Goal: Task Accomplishment & Management: Use online tool/utility

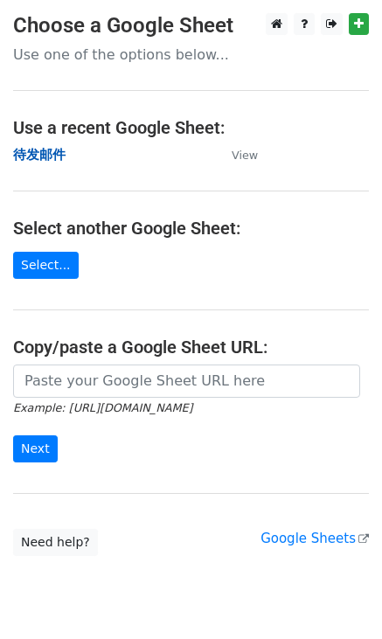
click at [36, 156] on strong "待发邮件" at bounding box center [39, 155] width 52 height 16
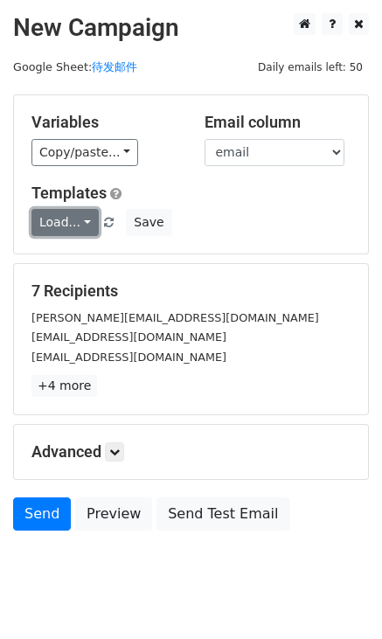
click at [82, 219] on link "Load..." at bounding box center [64, 222] width 67 height 27
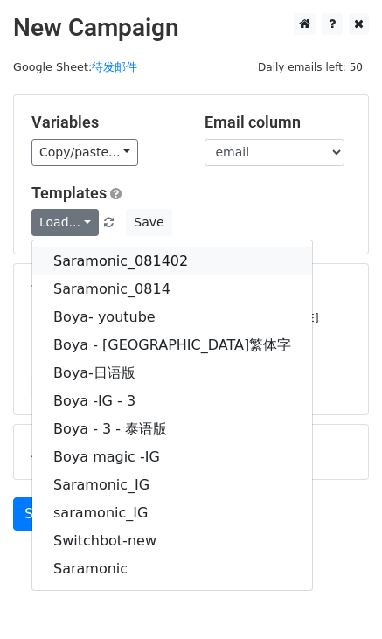
click at [115, 258] on link "Saramonic_081402" at bounding box center [172, 262] width 280 height 28
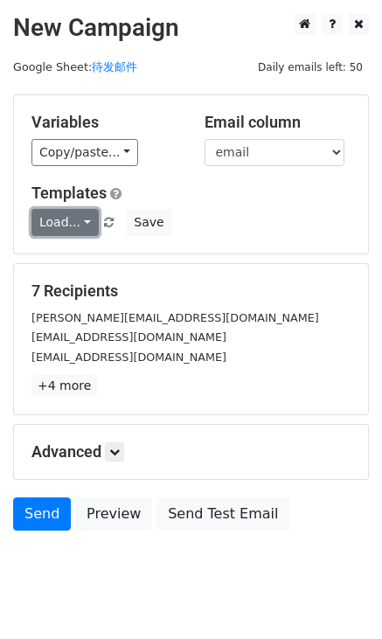
click at [85, 220] on link "Load..." at bounding box center [64, 222] width 67 height 27
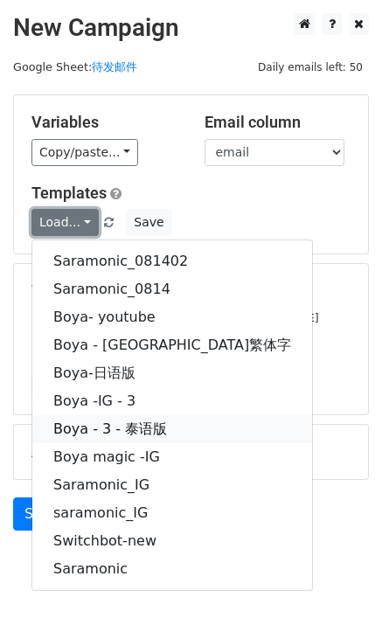
scroll to position [40, 0]
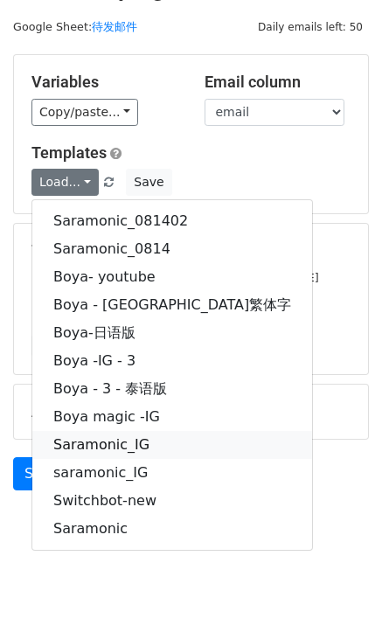
click at [92, 446] on link "Saramonic_IG" at bounding box center [172, 445] width 280 height 28
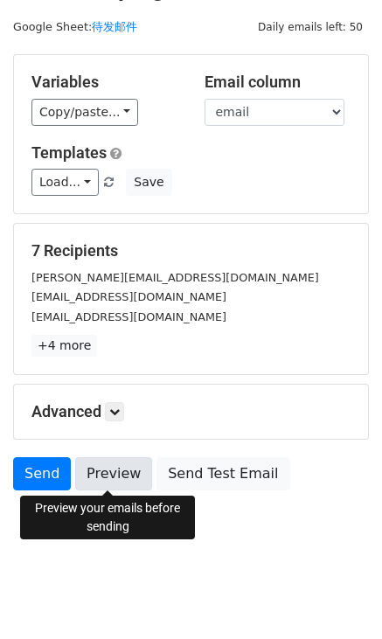
click at [94, 471] on link "Preview" at bounding box center [113, 473] width 77 height 33
click at [107, 478] on link "Preview" at bounding box center [113, 473] width 77 height 33
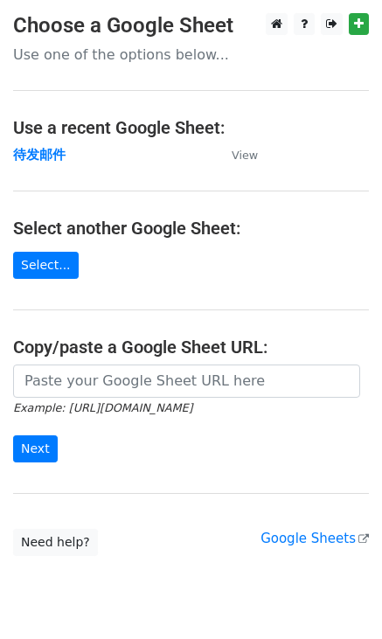
click at [138, 158] on td "待发邮件" at bounding box center [113, 155] width 201 height 20
click at [35, 259] on link "Select..." at bounding box center [46, 265] width 66 height 27
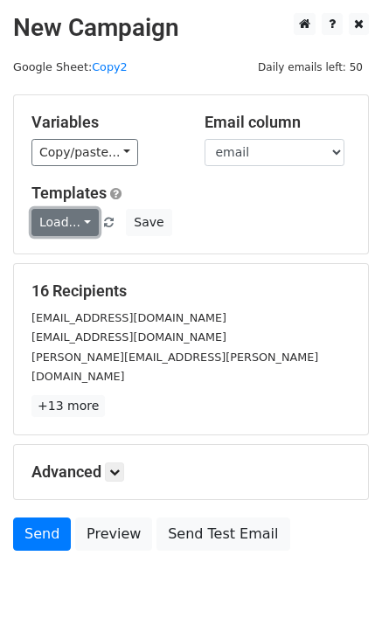
click at [85, 219] on link "Load..." at bounding box center [64, 222] width 67 height 27
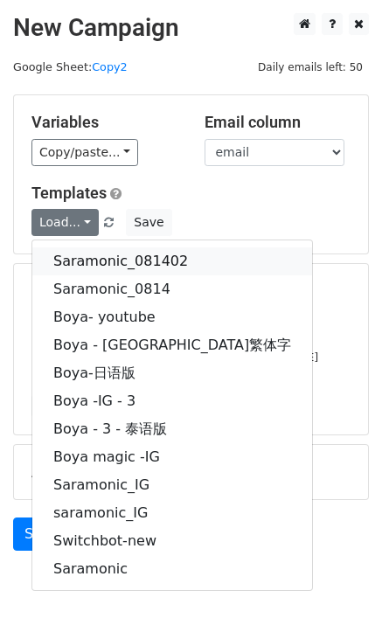
click at [99, 260] on link "Saramonic_081402" at bounding box center [172, 262] width 280 height 28
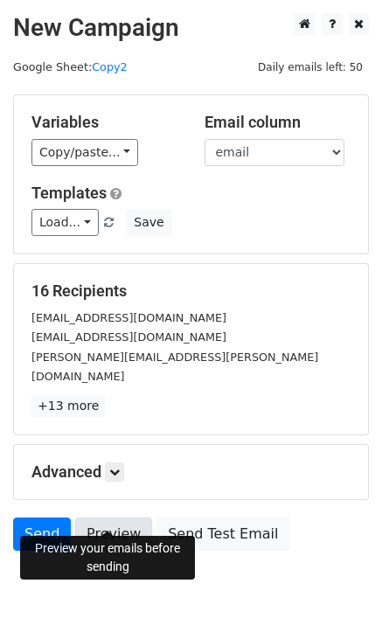
click at [105, 518] on link "Preview" at bounding box center [113, 534] width 77 height 33
click at [113, 65] on link "Copy2" at bounding box center [109, 66] width 35 height 13
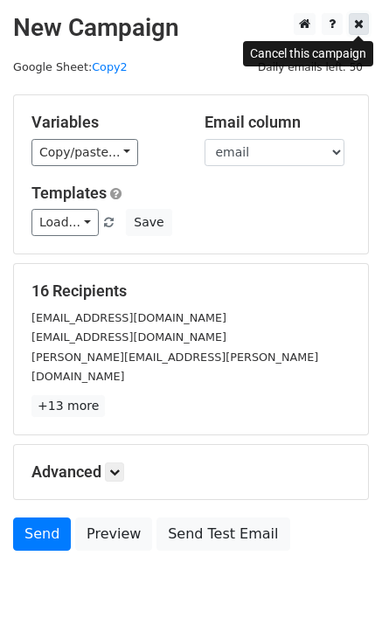
click at [358, 23] on icon at bounding box center [359, 23] width 10 height 12
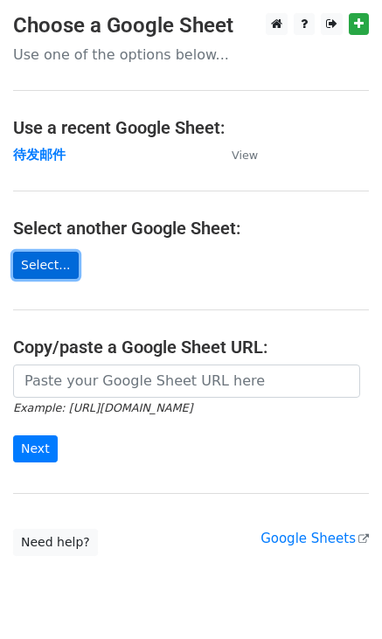
click at [47, 262] on link "Select..." at bounding box center [46, 265] width 66 height 27
click at [43, 261] on link "Select..." at bounding box center [46, 265] width 66 height 27
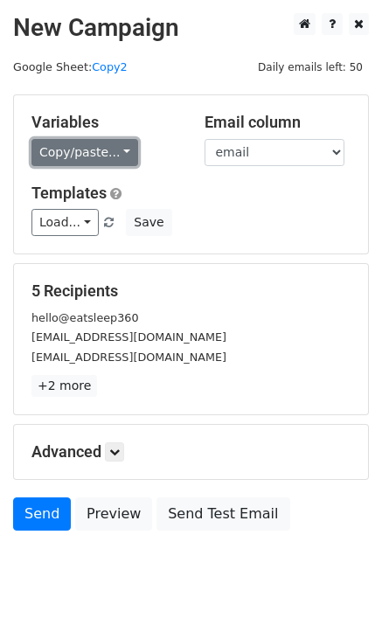
click at [122, 150] on link "Copy/paste..." at bounding box center [84, 152] width 107 height 27
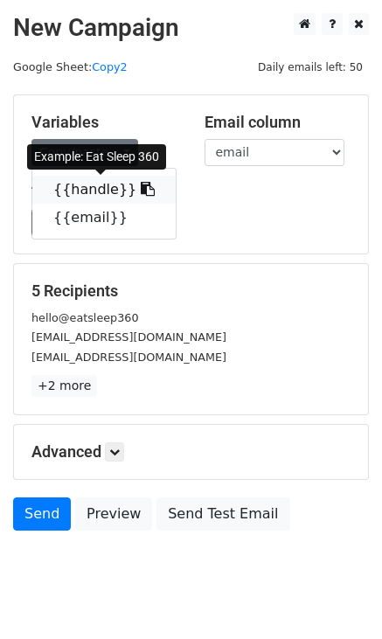
click at [93, 189] on link "{{handle}}" at bounding box center [103, 190] width 143 height 28
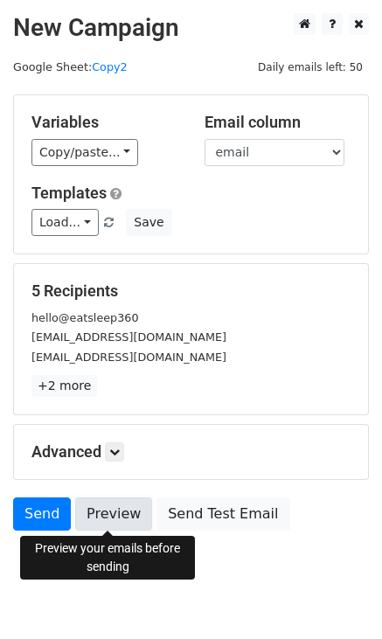
click at [94, 510] on link "Preview" at bounding box center [113, 514] width 77 height 33
